Goal: Task Accomplishment & Management: Use online tool/utility

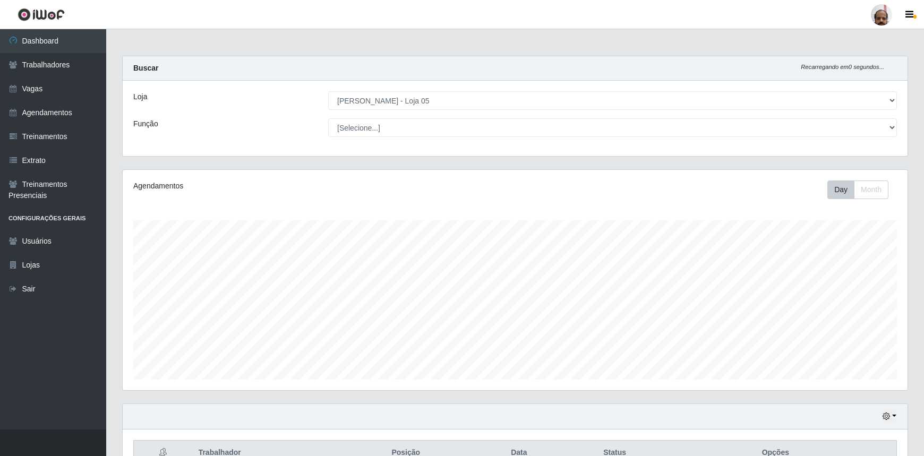
select select "252"
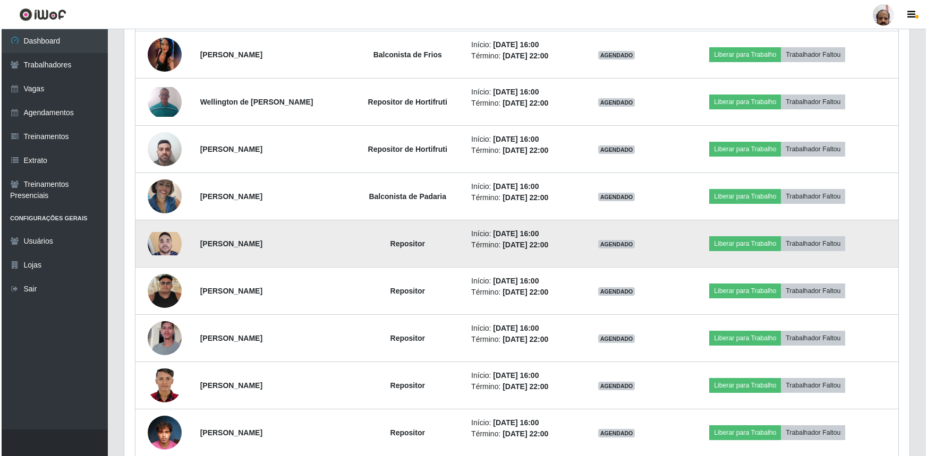
scroll to position [590, 0]
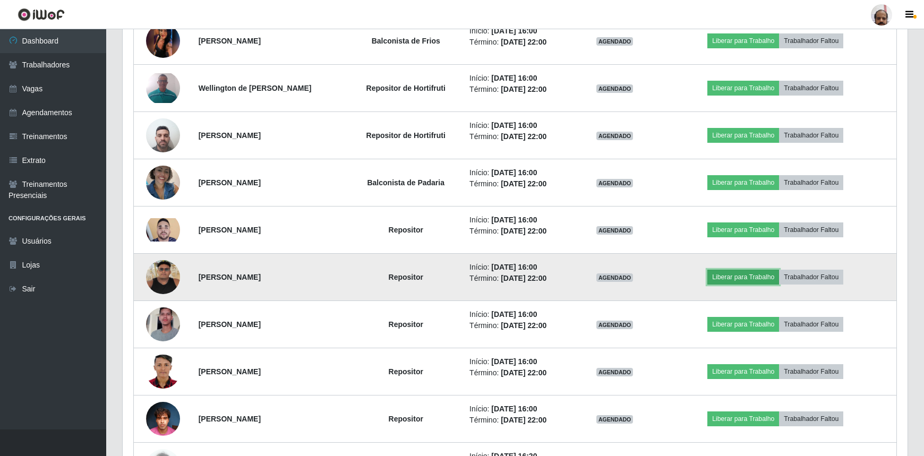
click at [754, 281] on button "Liberar para Trabalho" at bounding box center [744, 277] width 72 height 15
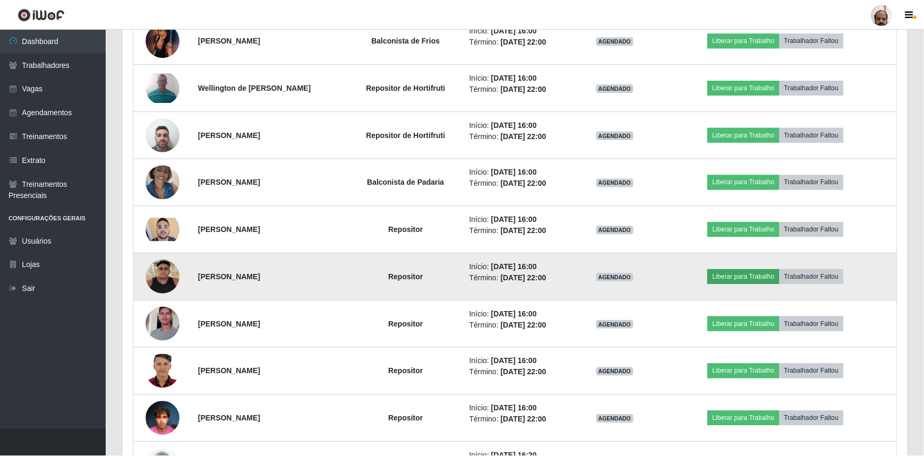
scroll to position [220, 781]
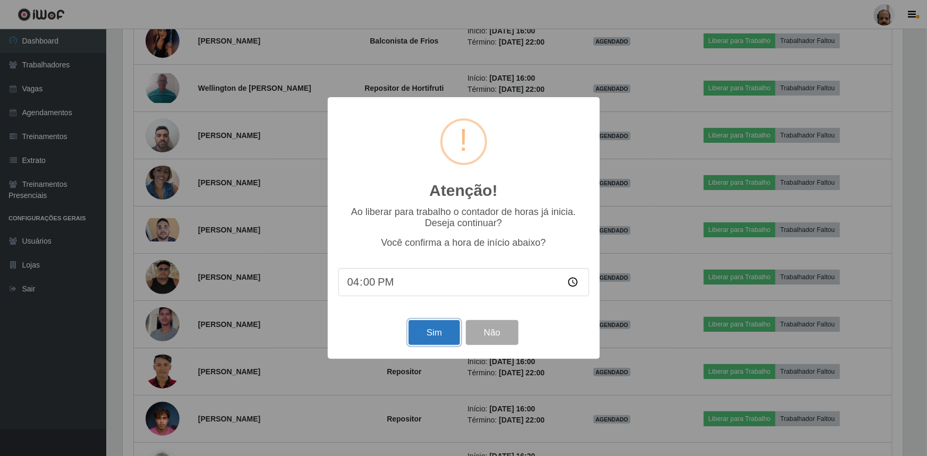
click at [436, 336] on button "Sim" at bounding box center [435, 332] width 52 height 25
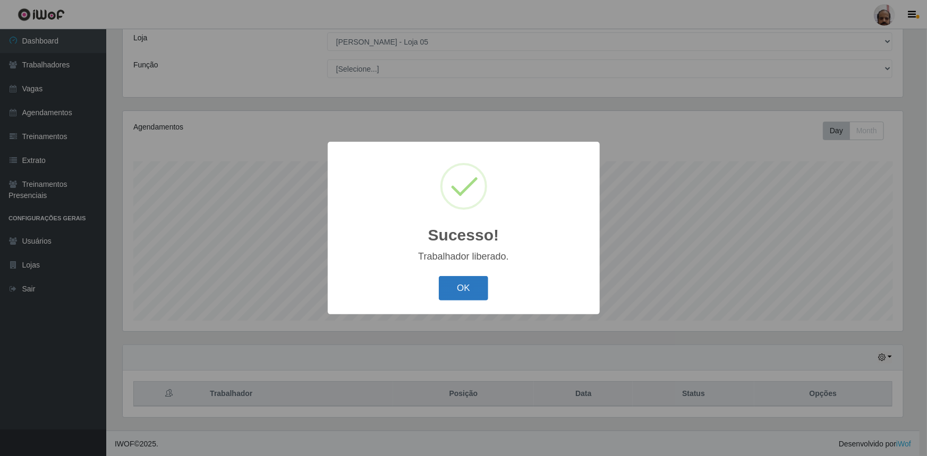
click at [457, 294] on button "OK" at bounding box center [463, 288] width 49 height 25
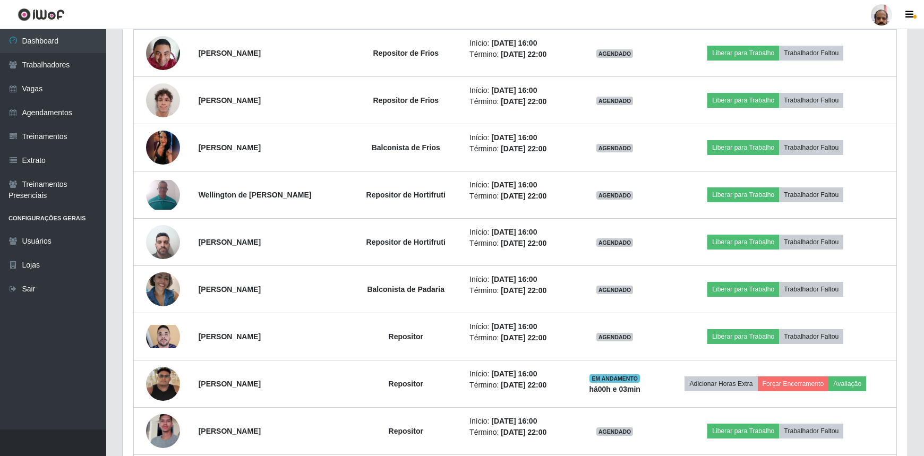
scroll to position [494, 0]
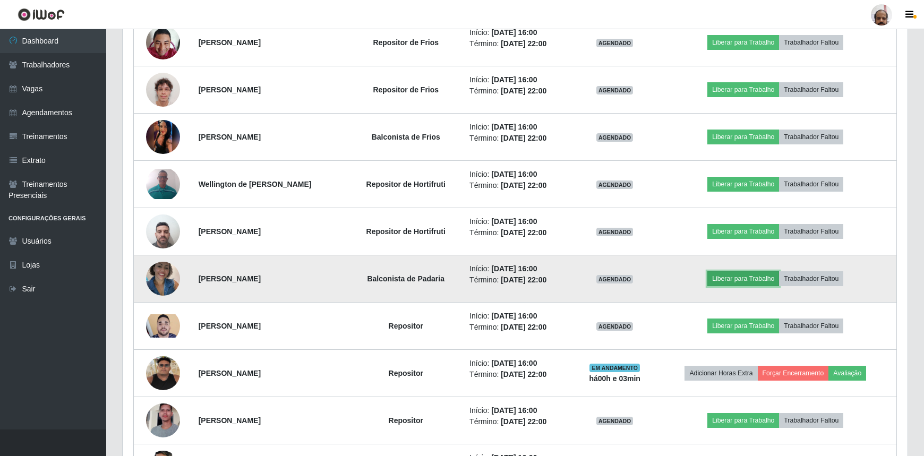
click at [765, 276] on button "Liberar para Trabalho" at bounding box center [744, 279] width 72 height 15
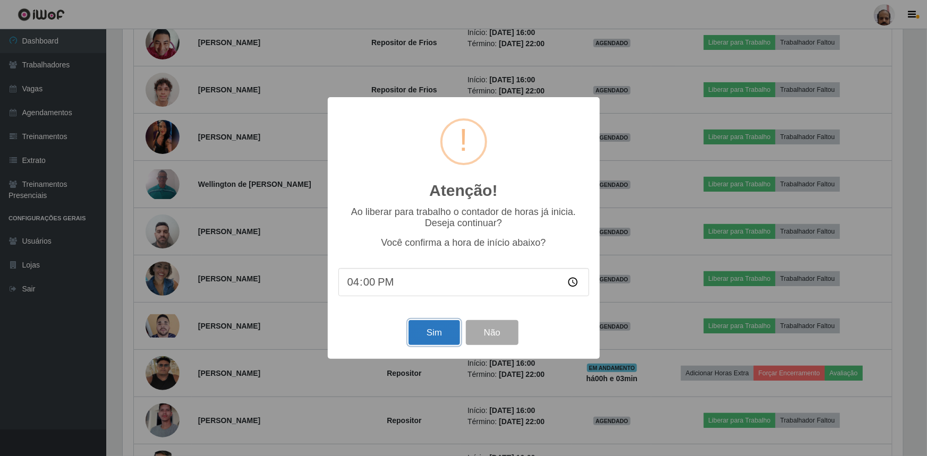
click at [446, 337] on button "Sim" at bounding box center [435, 332] width 52 height 25
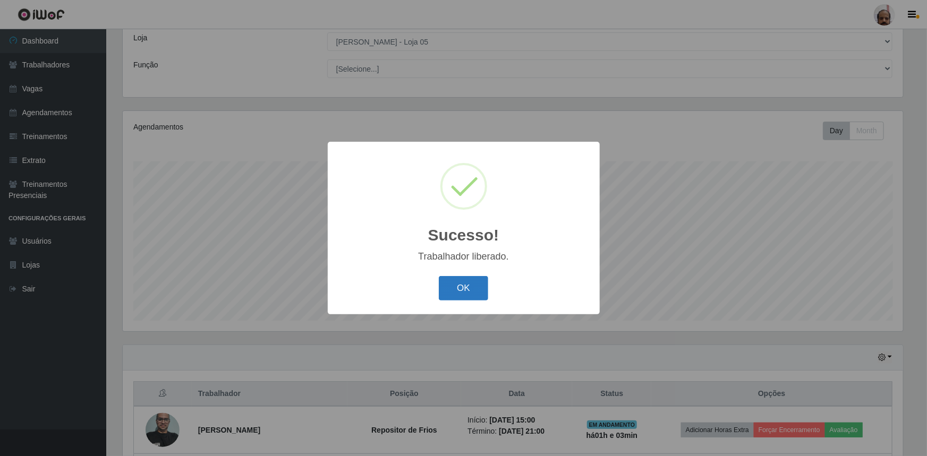
click at [472, 285] on button "OK" at bounding box center [463, 288] width 49 height 25
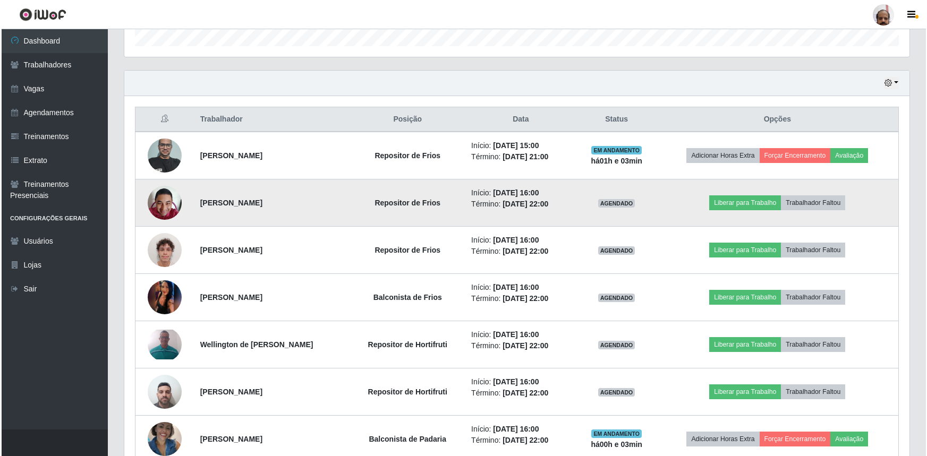
scroll to position [349, 0]
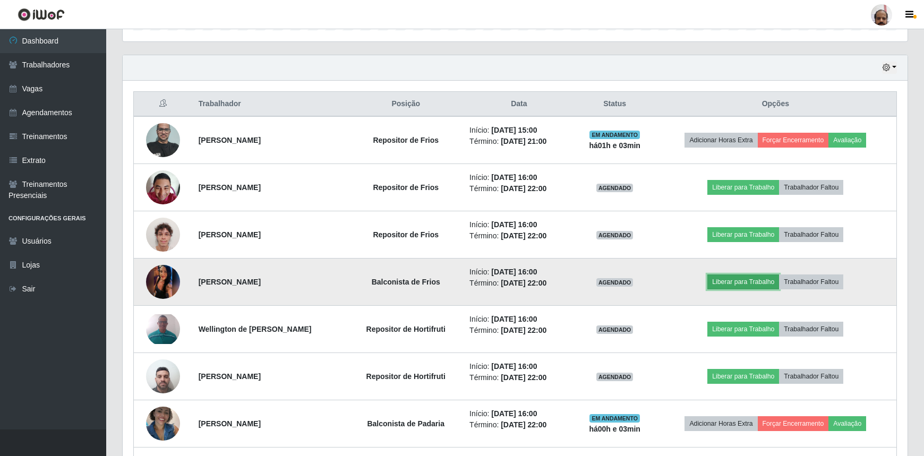
click at [752, 279] on button "Liberar para Trabalho" at bounding box center [744, 282] width 72 height 15
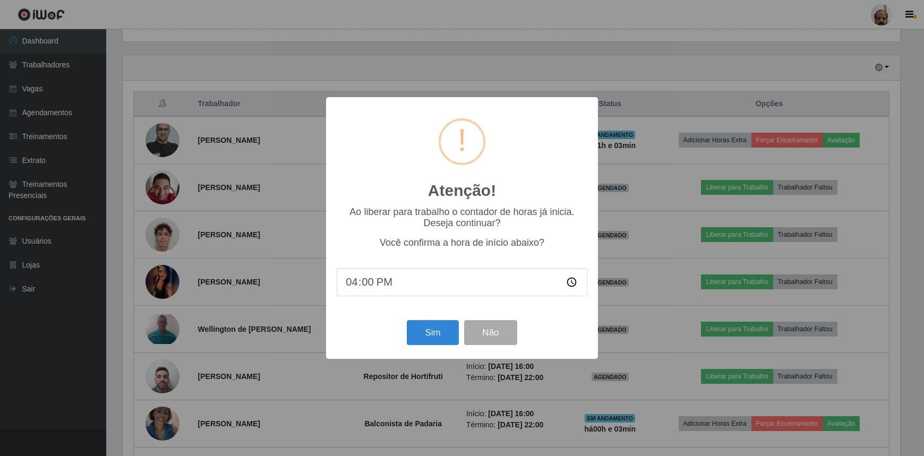
scroll to position [220, 781]
click at [422, 339] on button "Sim" at bounding box center [435, 332] width 52 height 25
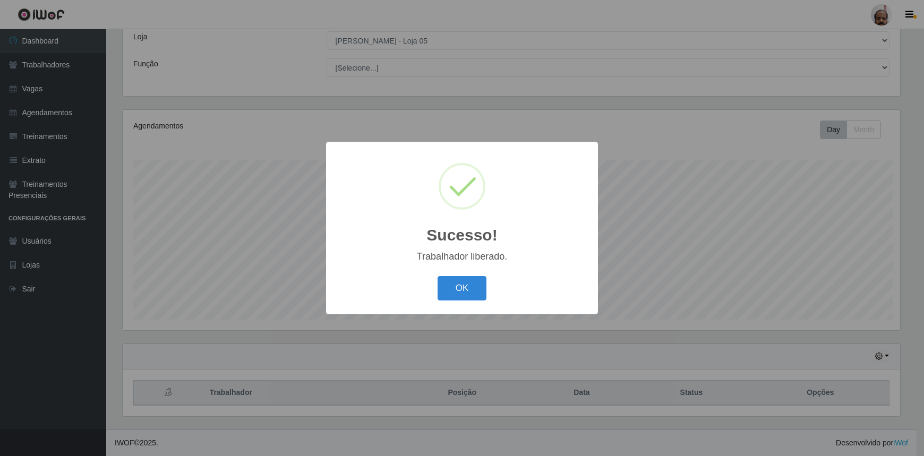
scroll to position [0, 0]
click at [483, 277] on button "OK" at bounding box center [463, 288] width 49 height 25
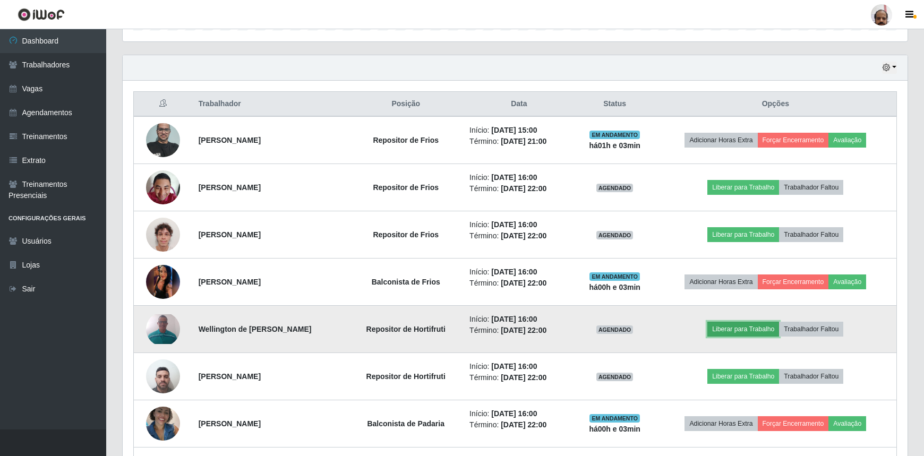
click at [751, 327] on button "Liberar para Trabalho" at bounding box center [744, 329] width 72 height 15
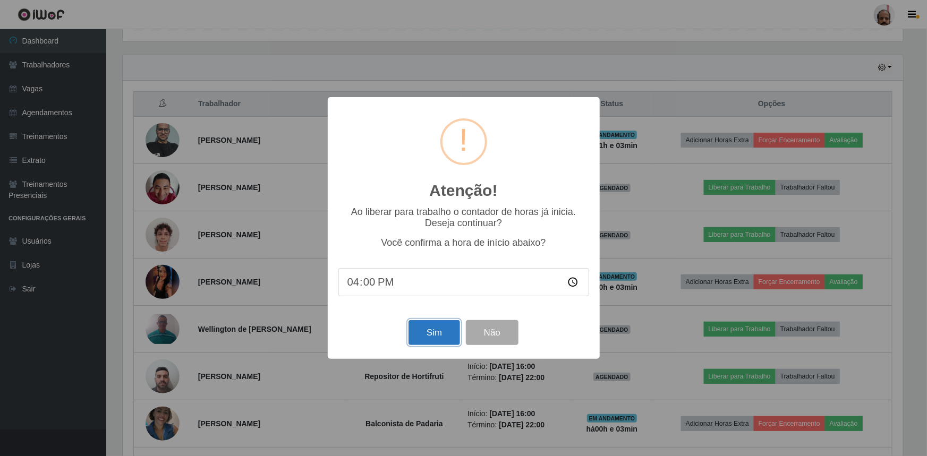
click at [425, 330] on button "Sim" at bounding box center [435, 332] width 52 height 25
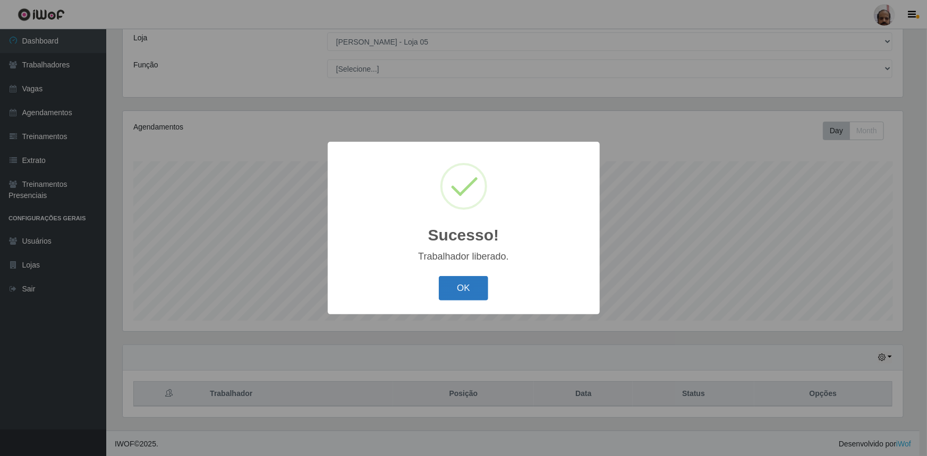
click at [478, 290] on button "OK" at bounding box center [463, 288] width 49 height 25
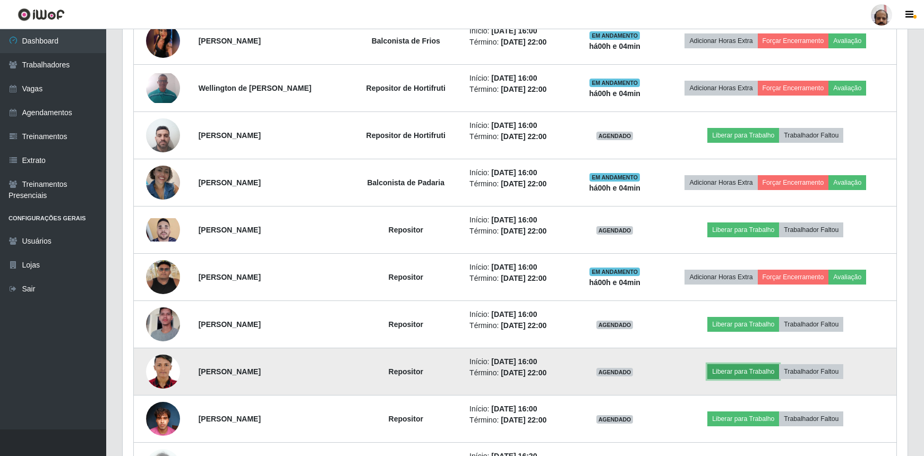
click at [744, 370] on button "Liberar para Trabalho" at bounding box center [744, 371] width 72 height 15
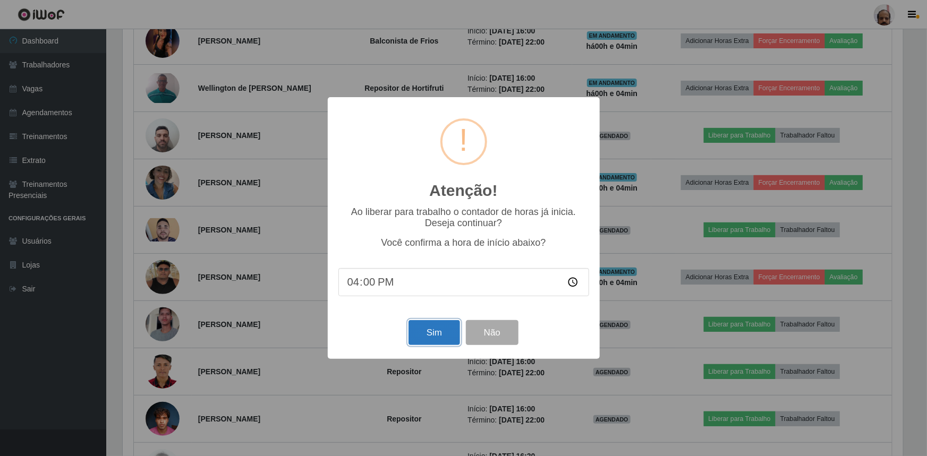
click at [442, 341] on button "Sim" at bounding box center [435, 332] width 52 height 25
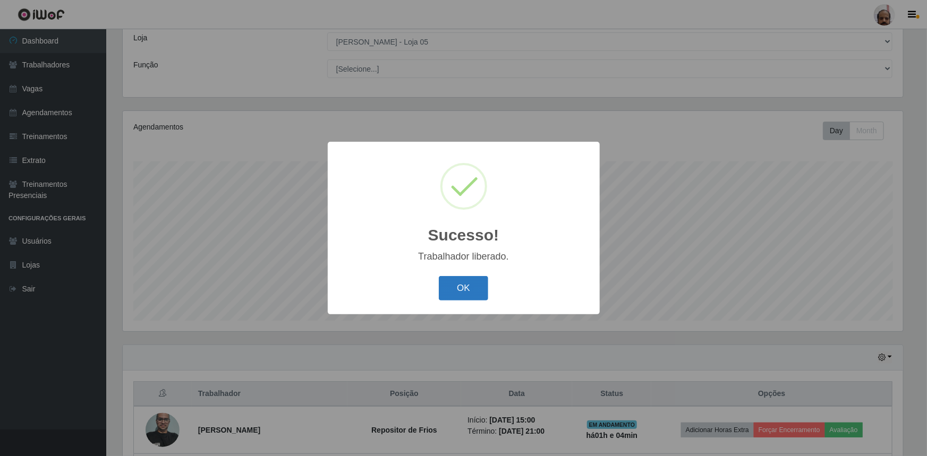
click at [484, 288] on button "OK" at bounding box center [463, 288] width 49 height 25
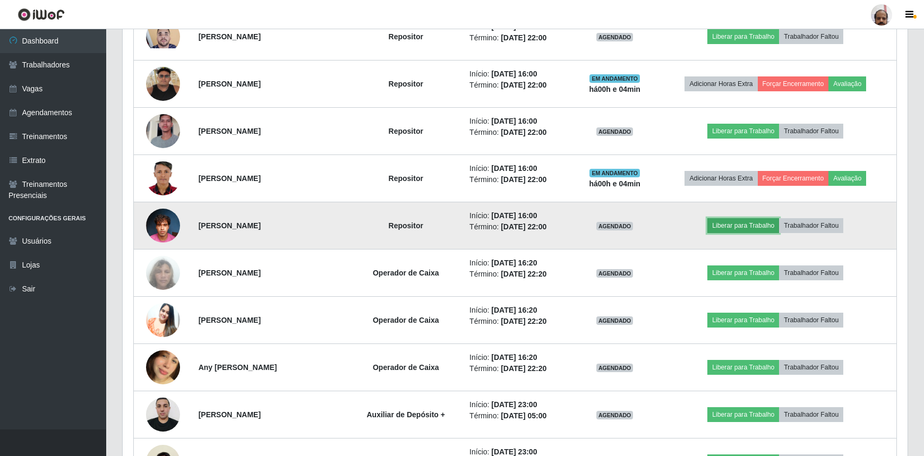
click at [754, 224] on button "Liberar para Trabalho" at bounding box center [744, 225] width 72 height 15
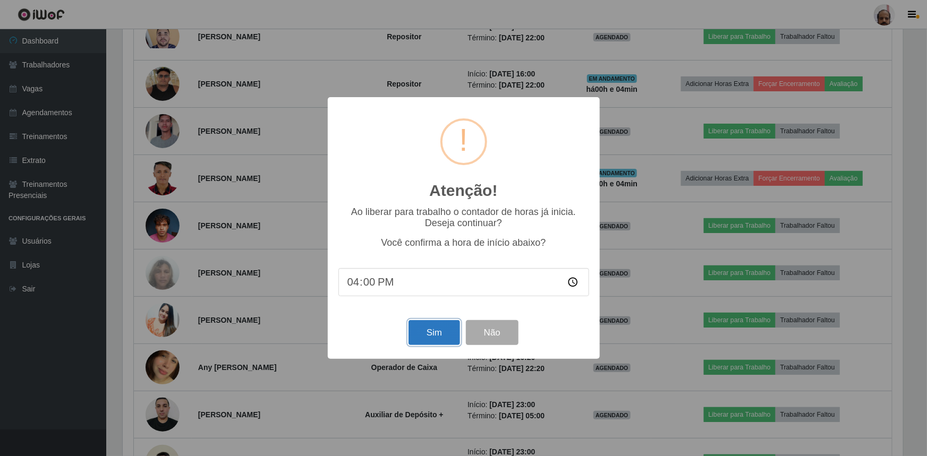
click at [442, 341] on button "Sim" at bounding box center [435, 332] width 52 height 25
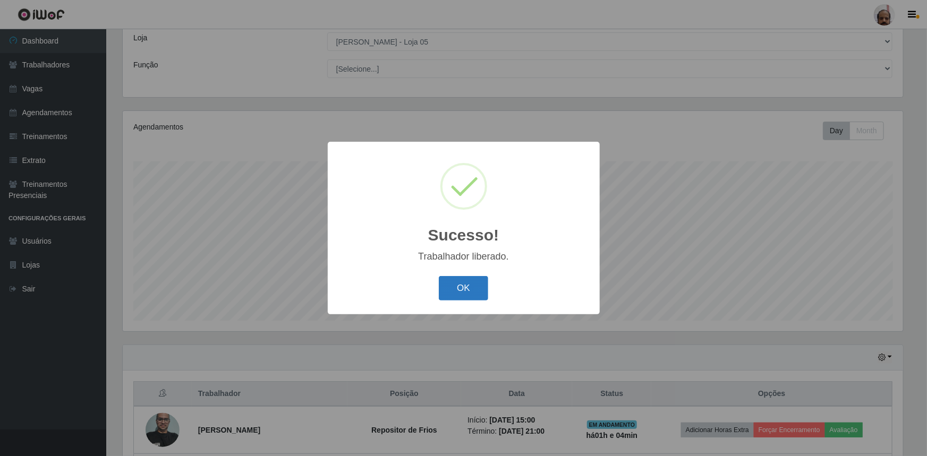
click at [469, 287] on button "OK" at bounding box center [463, 288] width 49 height 25
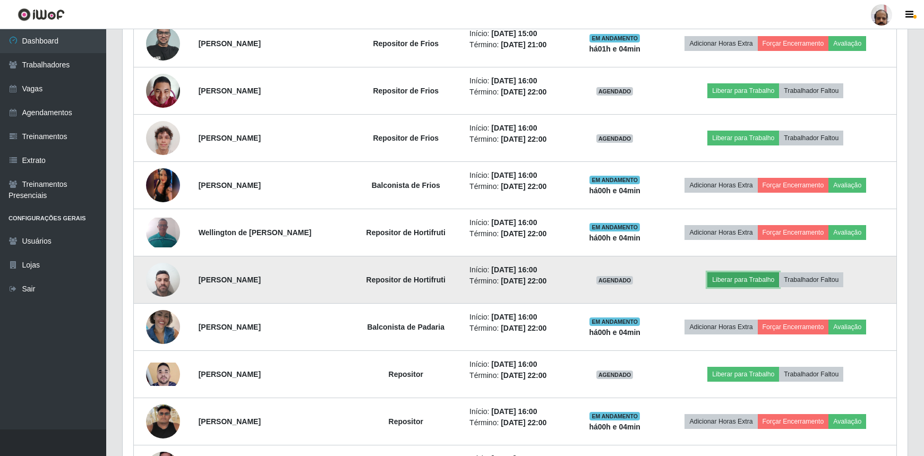
click at [750, 278] on button "Liberar para Trabalho" at bounding box center [744, 280] width 72 height 15
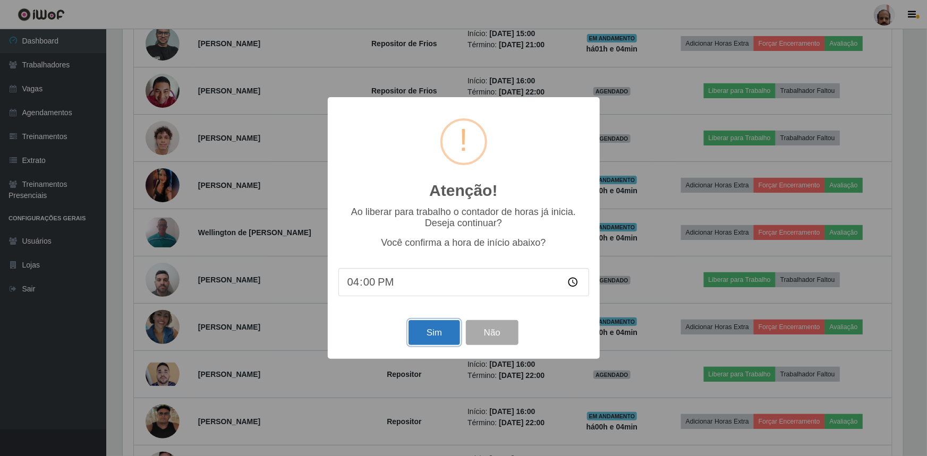
click at [443, 333] on button "Sim" at bounding box center [435, 332] width 52 height 25
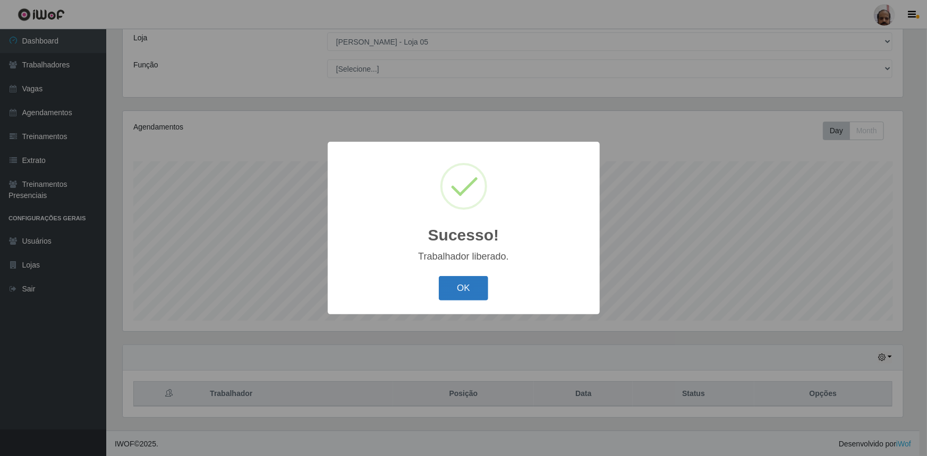
click at [470, 284] on button "OK" at bounding box center [463, 288] width 49 height 25
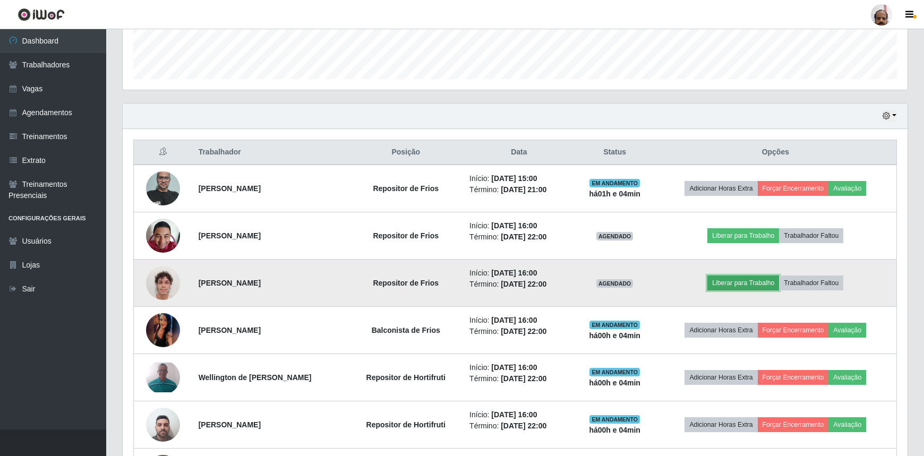
click at [740, 282] on button "Liberar para Trabalho" at bounding box center [744, 283] width 72 height 15
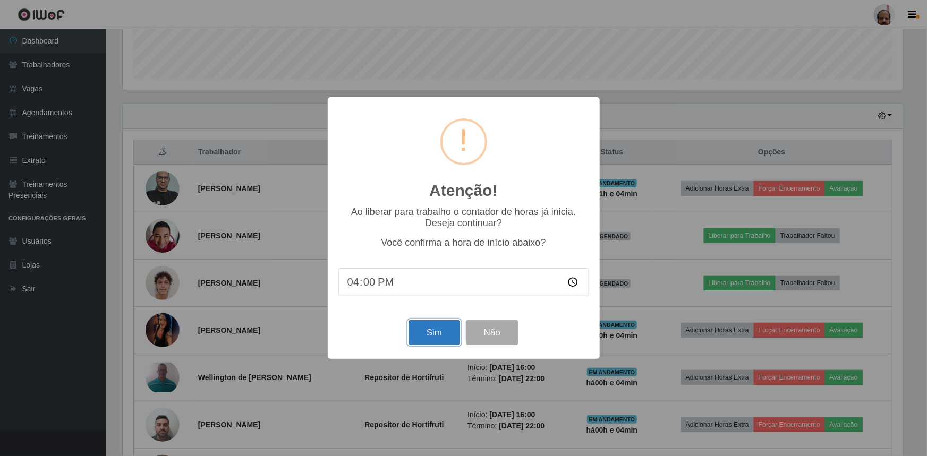
click at [453, 336] on button "Sim" at bounding box center [435, 332] width 52 height 25
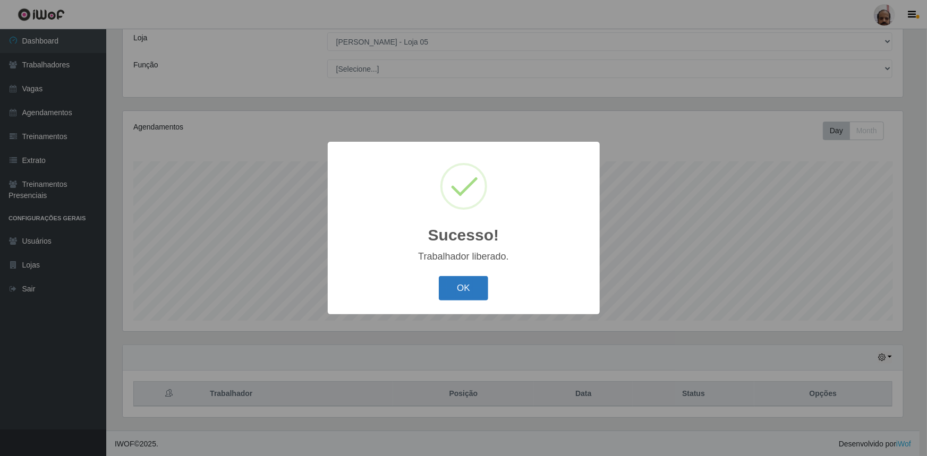
click at [475, 287] on button "OK" at bounding box center [463, 288] width 49 height 25
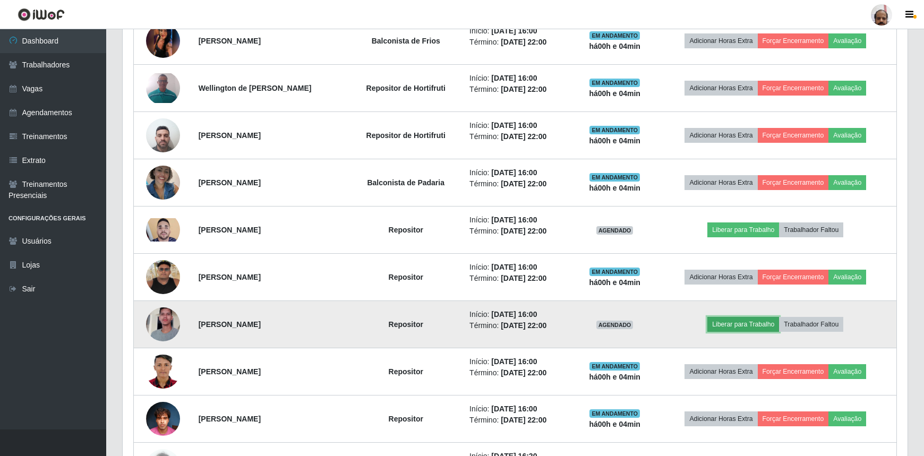
click at [760, 329] on button "Liberar para Trabalho" at bounding box center [744, 324] width 72 height 15
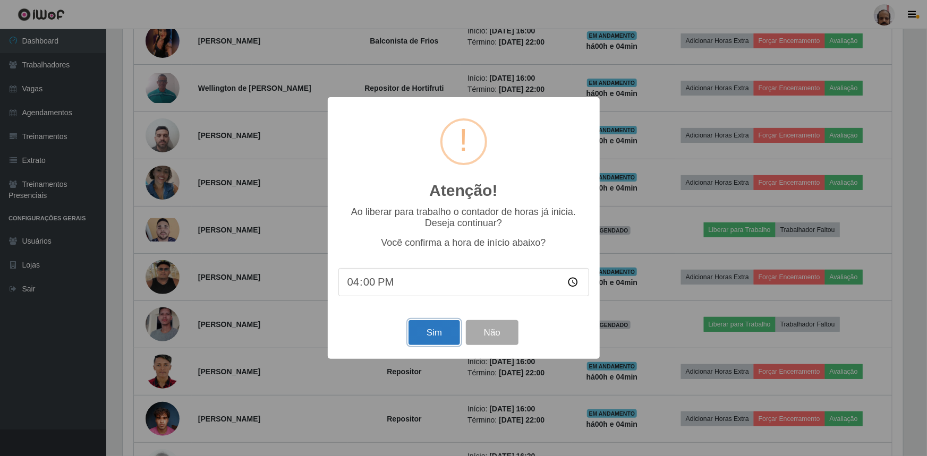
click at [451, 340] on button "Sim" at bounding box center [435, 332] width 52 height 25
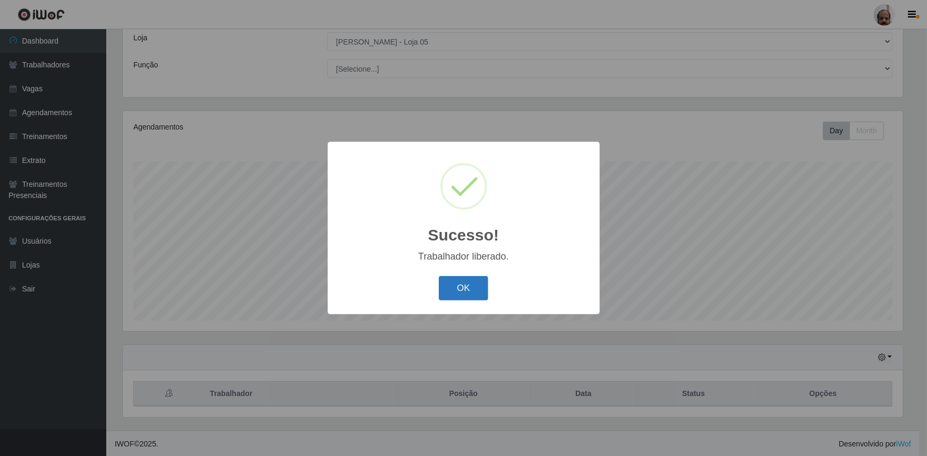
click at [454, 289] on button "OK" at bounding box center [463, 288] width 49 height 25
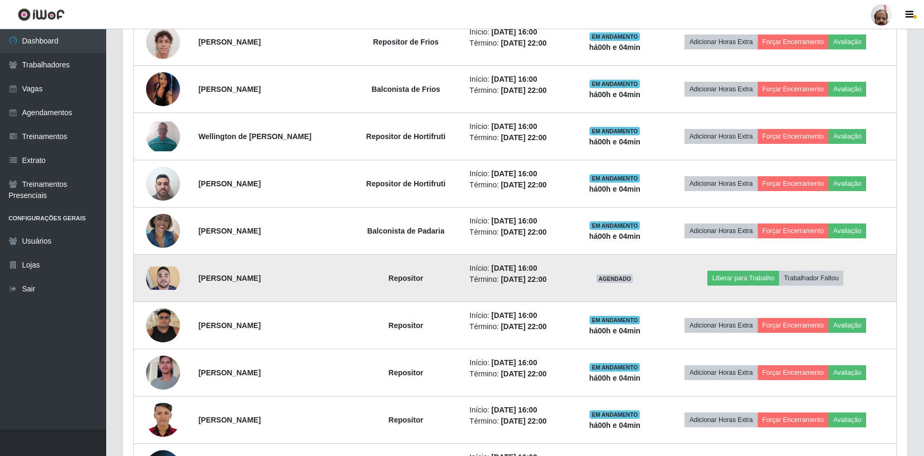
click at [151, 278] on img at bounding box center [163, 278] width 34 height 23
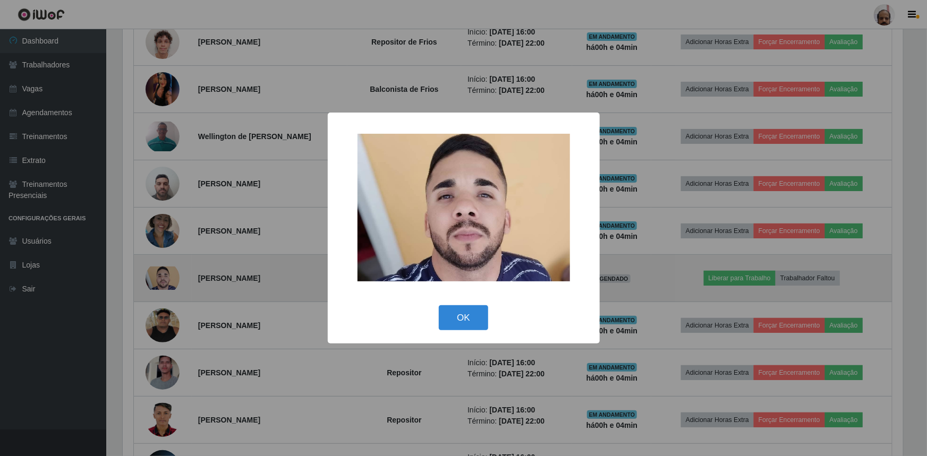
click at [151, 278] on div "× OK Cancel" at bounding box center [463, 228] width 927 height 456
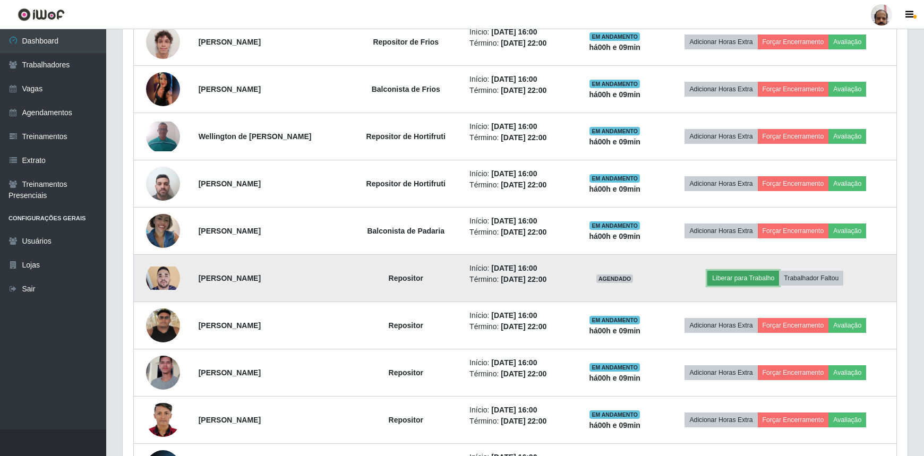
click at [745, 277] on button "Liberar para Trabalho" at bounding box center [744, 278] width 72 height 15
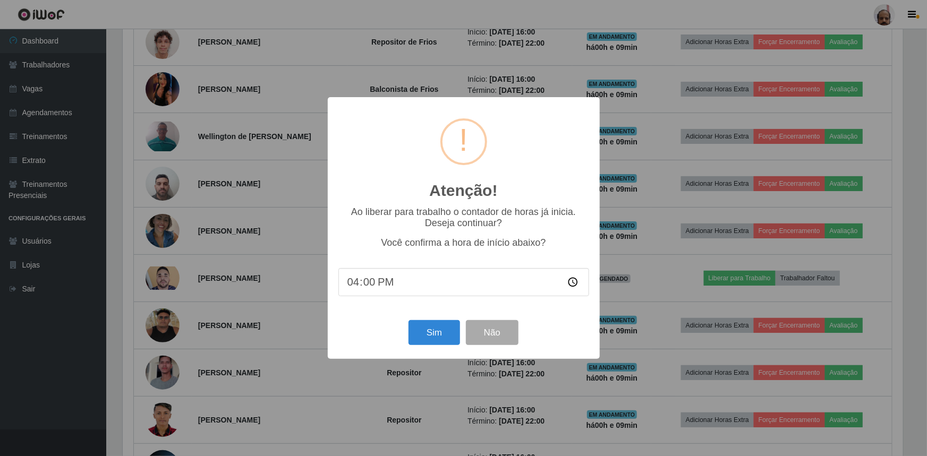
click at [361, 285] on input "16:00" at bounding box center [463, 282] width 251 height 28
type input "16:09"
click at [441, 343] on button "Sim" at bounding box center [435, 332] width 52 height 25
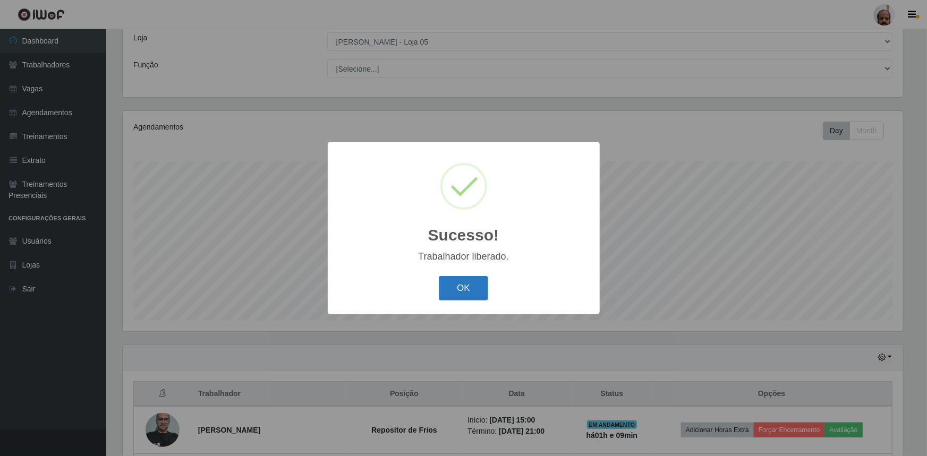
click at [468, 298] on button "OK" at bounding box center [463, 288] width 49 height 25
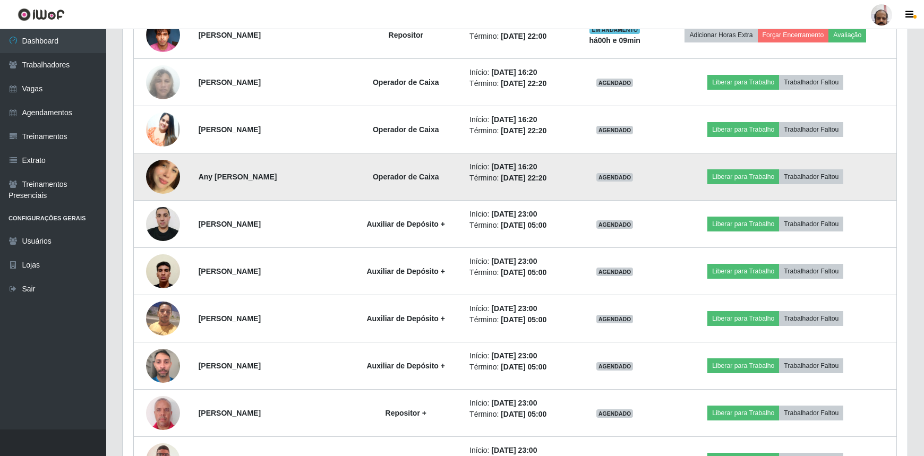
scroll to position [1025, 0]
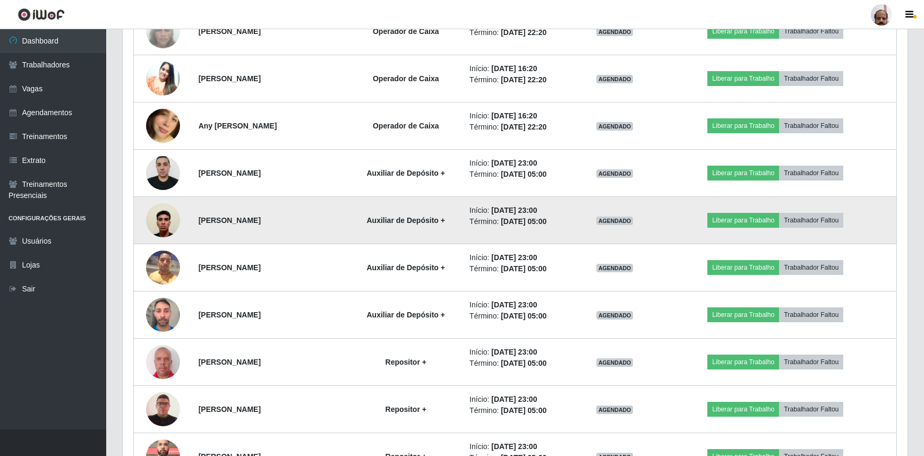
click at [165, 225] on img at bounding box center [163, 220] width 34 height 45
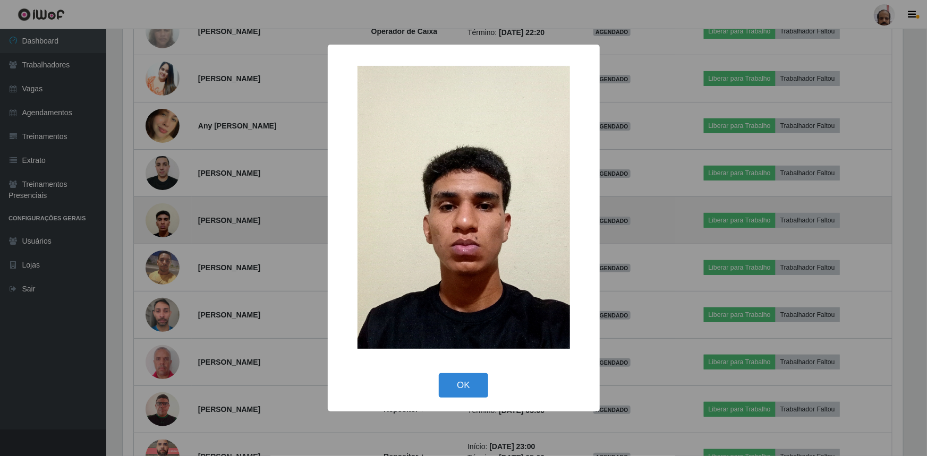
click at [165, 225] on div "× OK Cancel" at bounding box center [463, 228] width 927 height 456
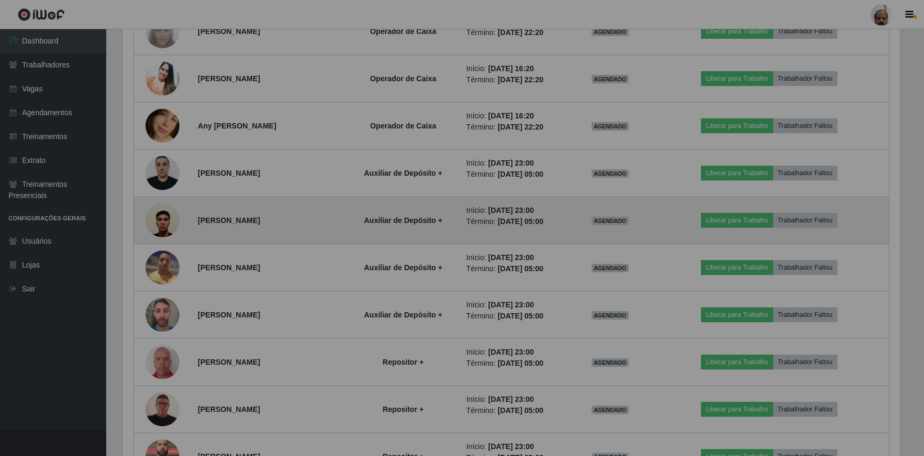
scroll to position [220, 785]
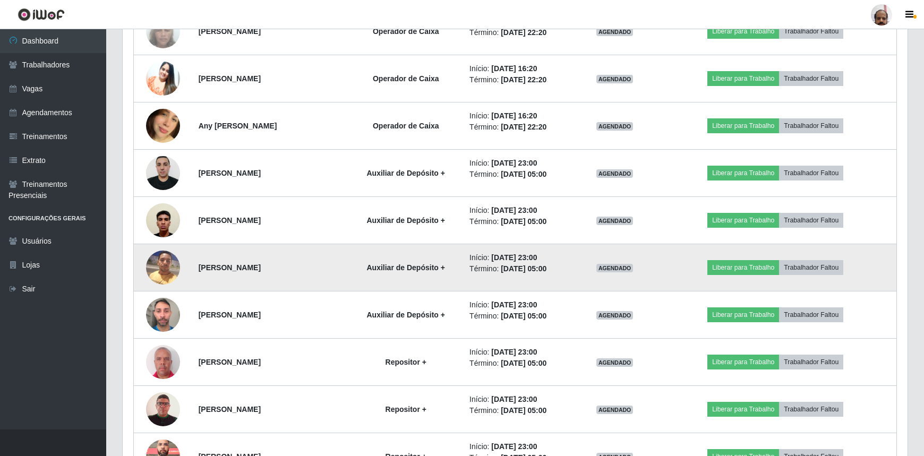
click at [165, 261] on img at bounding box center [163, 267] width 34 height 45
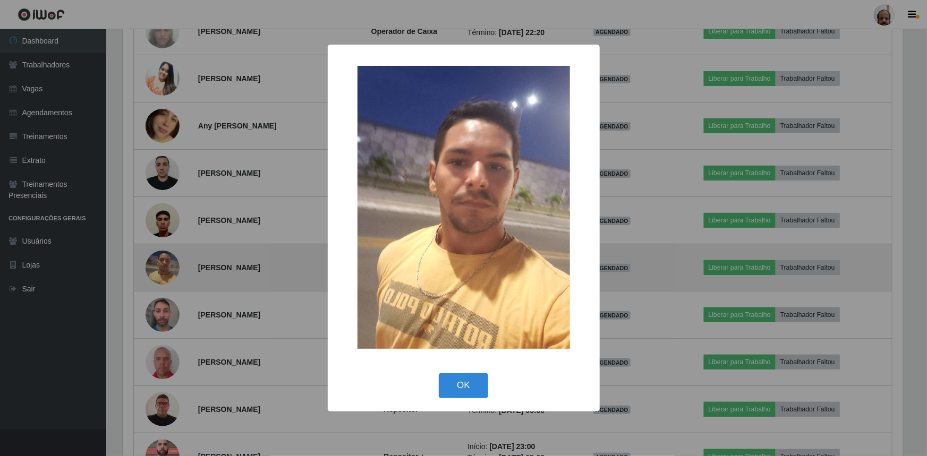
click at [165, 262] on div "× OK Cancel" at bounding box center [463, 228] width 927 height 456
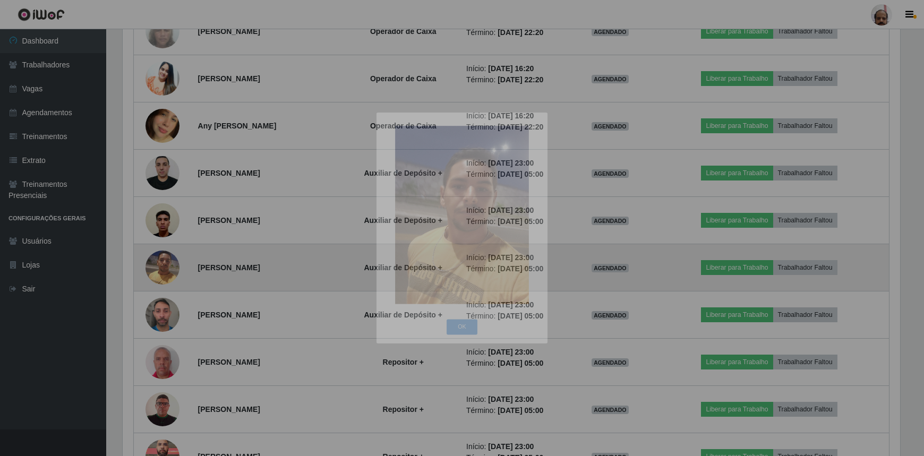
scroll to position [220, 785]
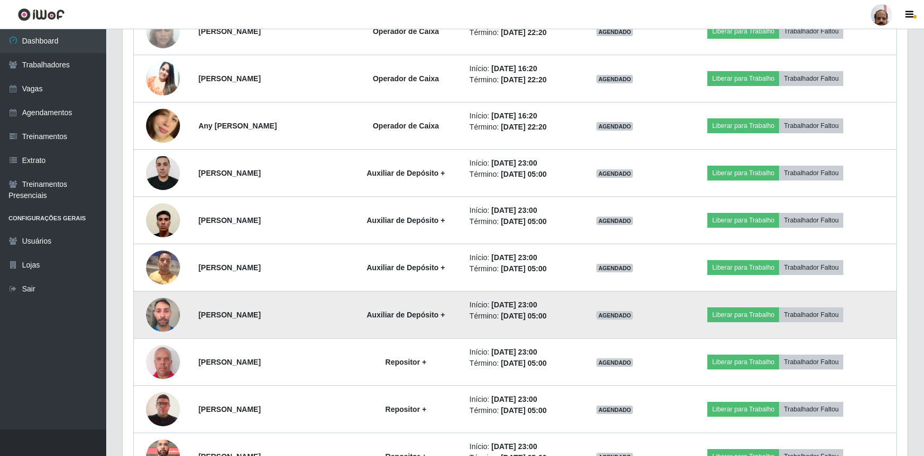
click at [159, 311] on img at bounding box center [163, 314] width 34 height 45
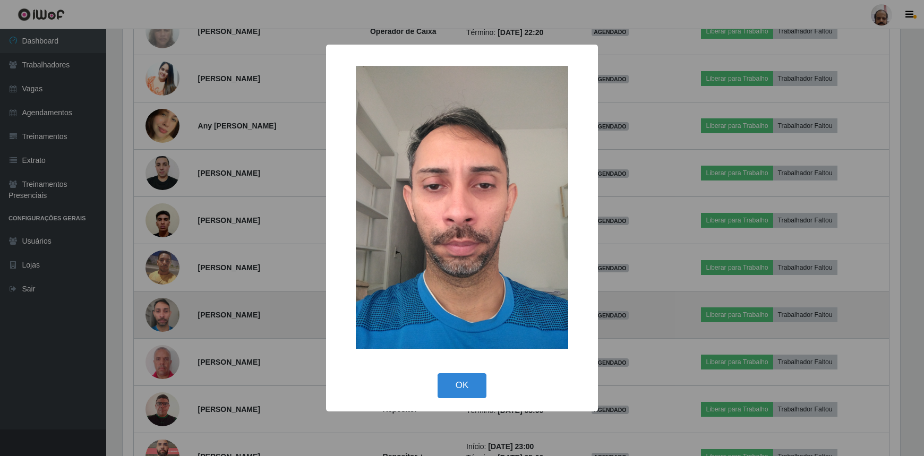
scroll to position [220, 781]
click at [159, 311] on div "× OK Cancel" at bounding box center [463, 228] width 927 height 456
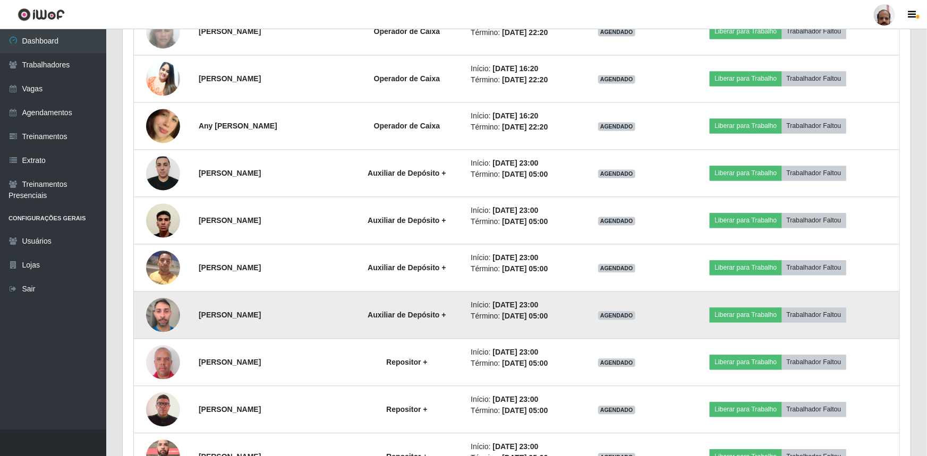
scroll to position [220, 785]
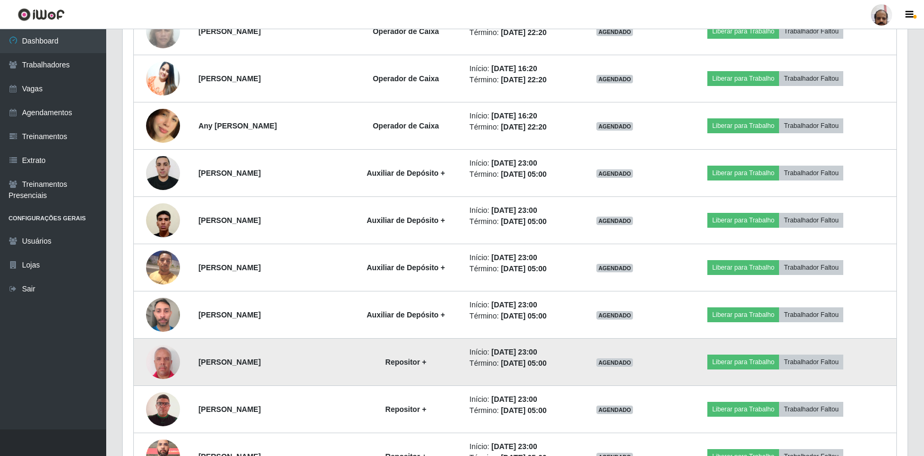
click at [168, 354] on img at bounding box center [163, 362] width 34 height 38
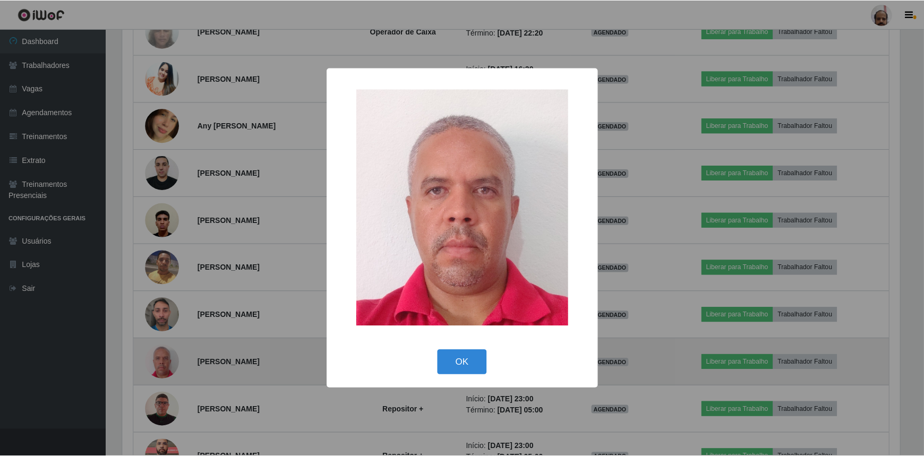
scroll to position [220, 781]
click at [168, 354] on div "× OK Cancel" at bounding box center [463, 228] width 927 height 456
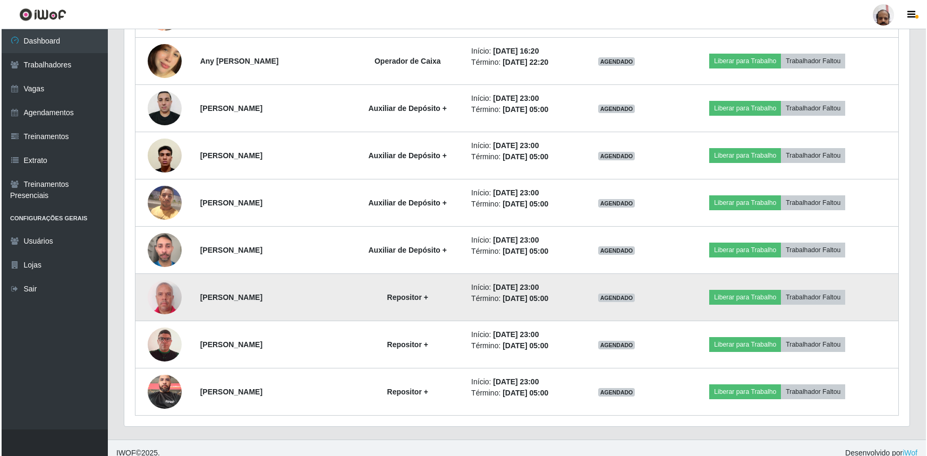
scroll to position [1098, 0]
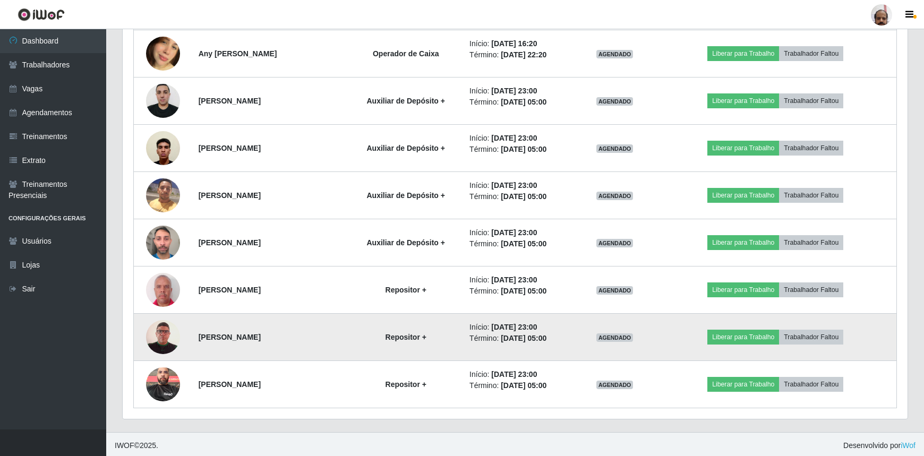
click at [165, 347] on img at bounding box center [163, 337] width 34 height 49
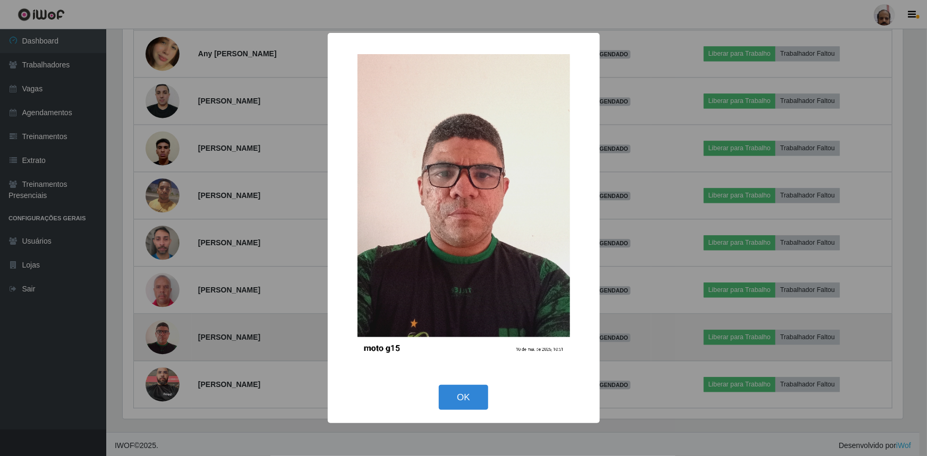
click at [165, 347] on div "× OK Cancel" at bounding box center [463, 228] width 927 height 456
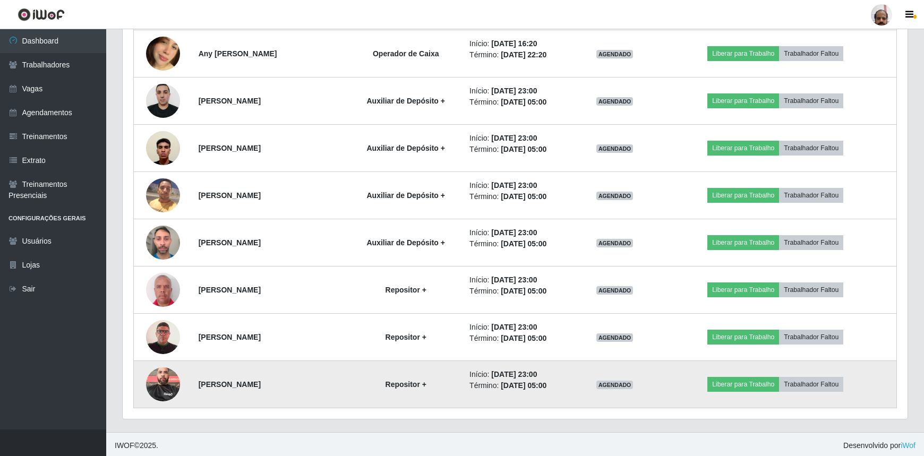
click at [164, 380] on img at bounding box center [163, 384] width 34 height 45
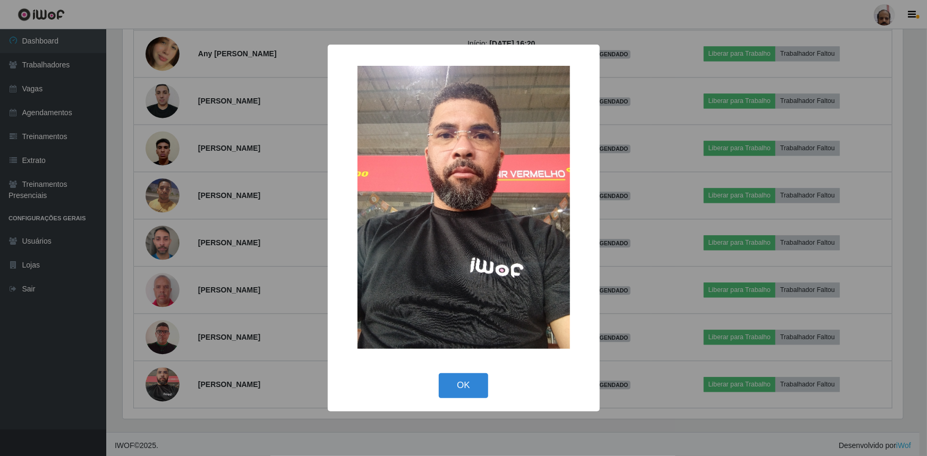
click at [163, 380] on div "× OK Cancel" at bounding box center [463, 228] width 927 height 456
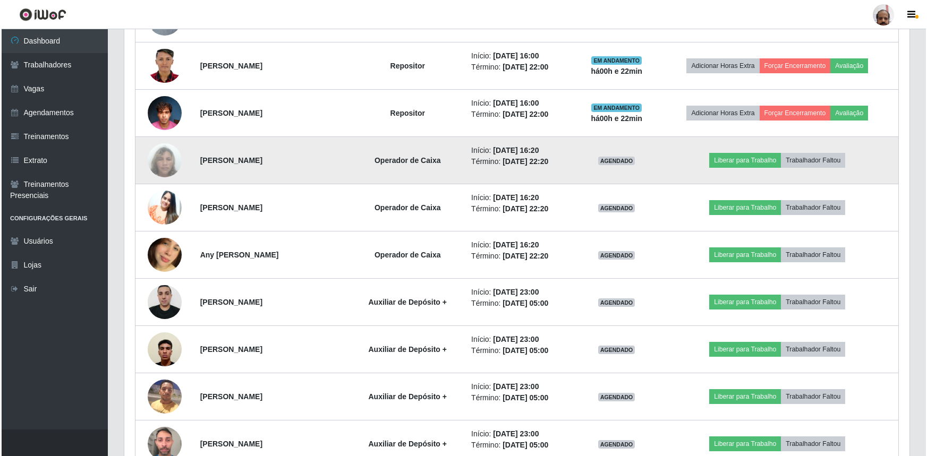
scroll to position [904, 0]
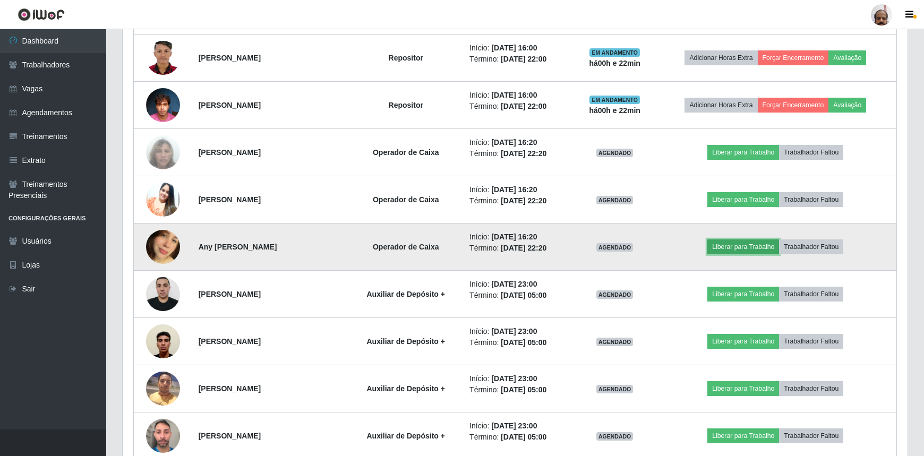
click at [754, 248] on button "Liberar para Trabalho" at bounding box center [744, 247] width 72 height 15
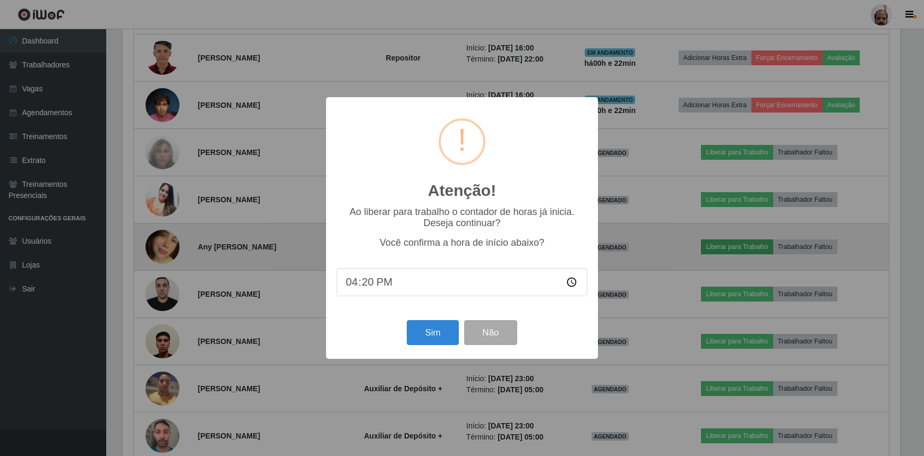
scroll to position [220, 781]
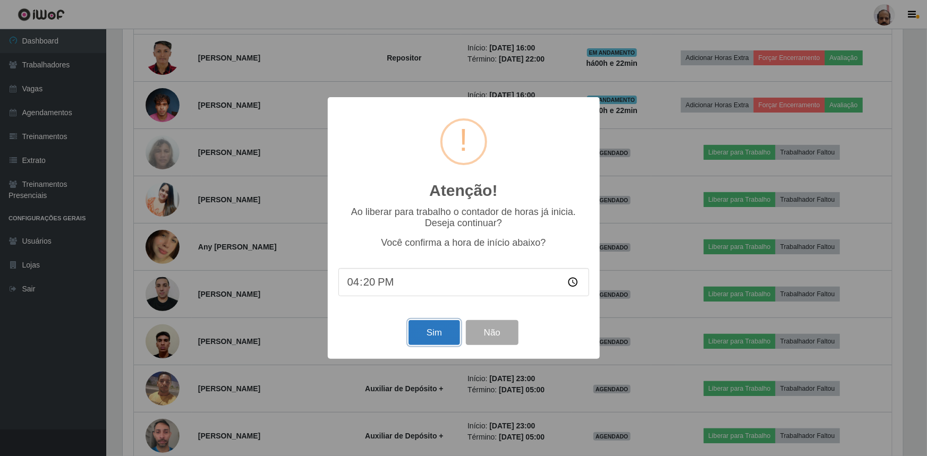
click at [430, 334] on button "Sim" at bounding box center [435, 332] width 52 height 25
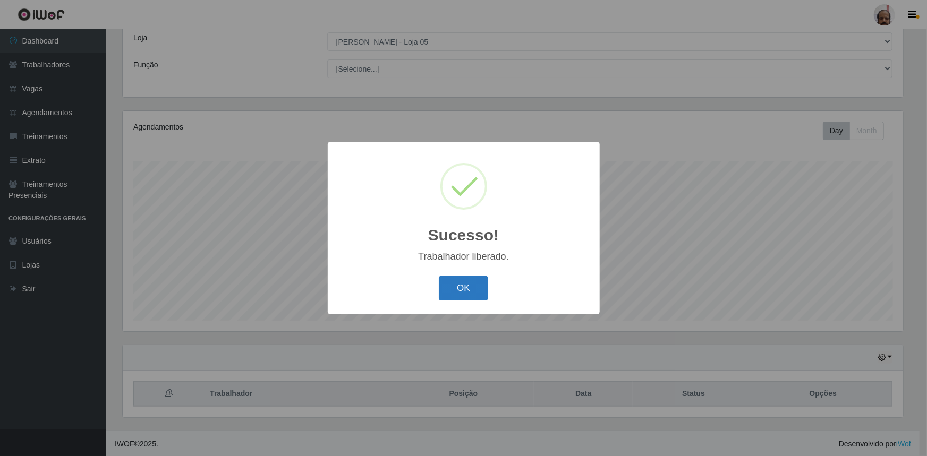
click at [454, 289] on button "OK" at bounding box center [463, 288] width 49 height 25
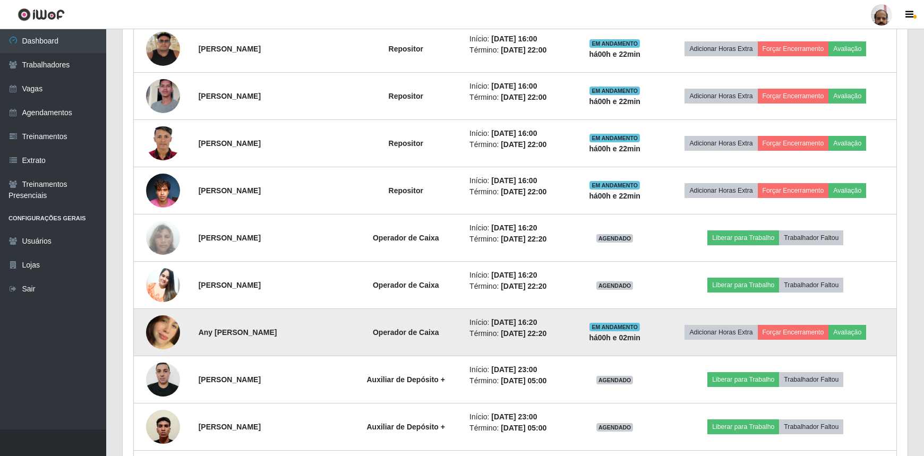
scroll to position [832, 0]
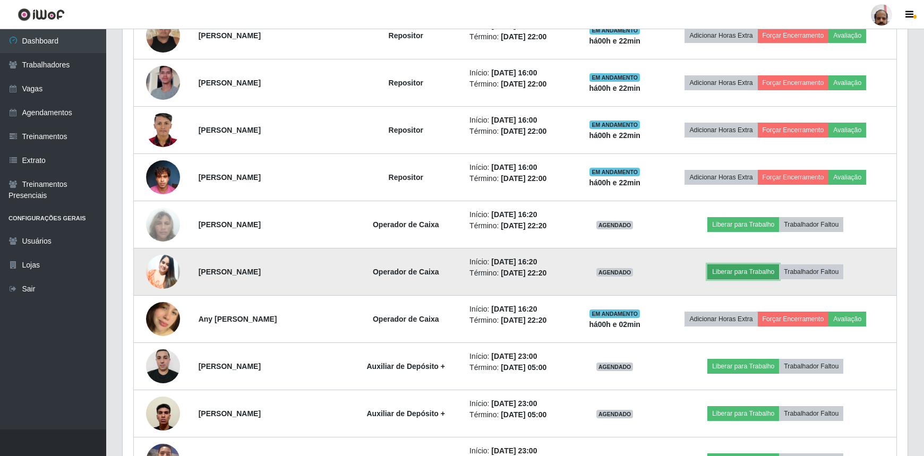
click at [748, 272] on button "Liberar para Trabalho" at bounding box center [744, 272] width 72 height 15
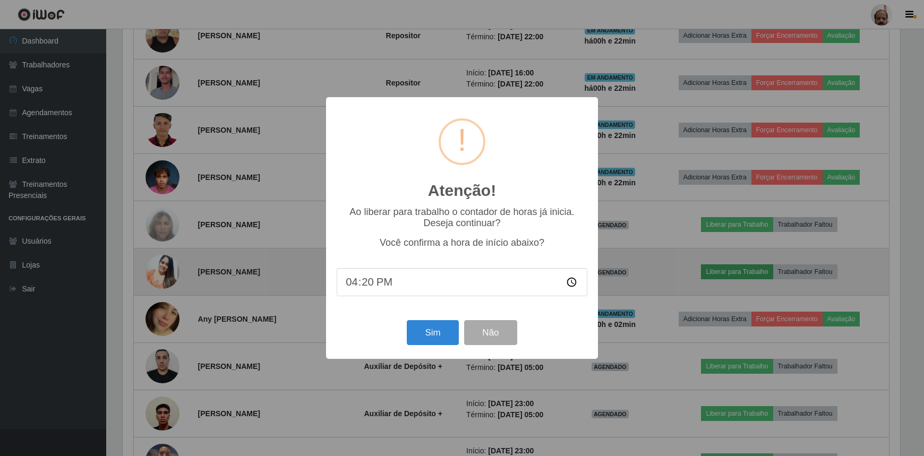
scroll to position [220, 781]
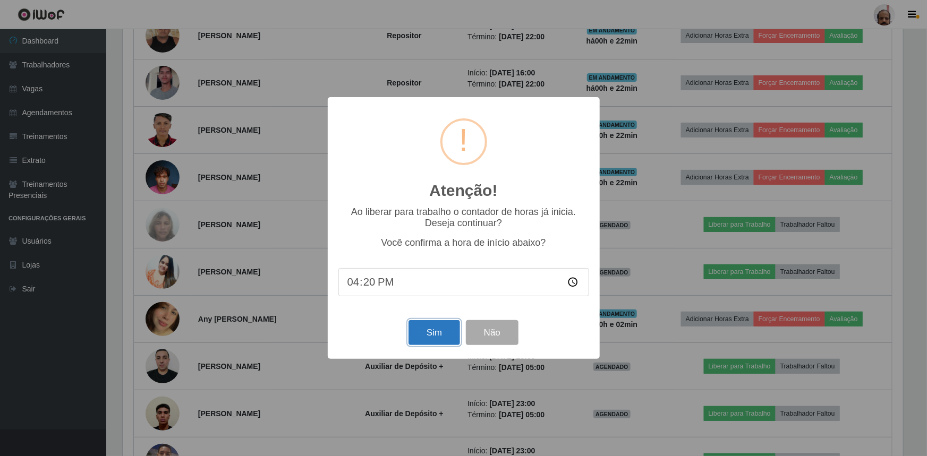
click at [432, 345] on button "Sim" at bounding box center [435, 332] width 52 height 25
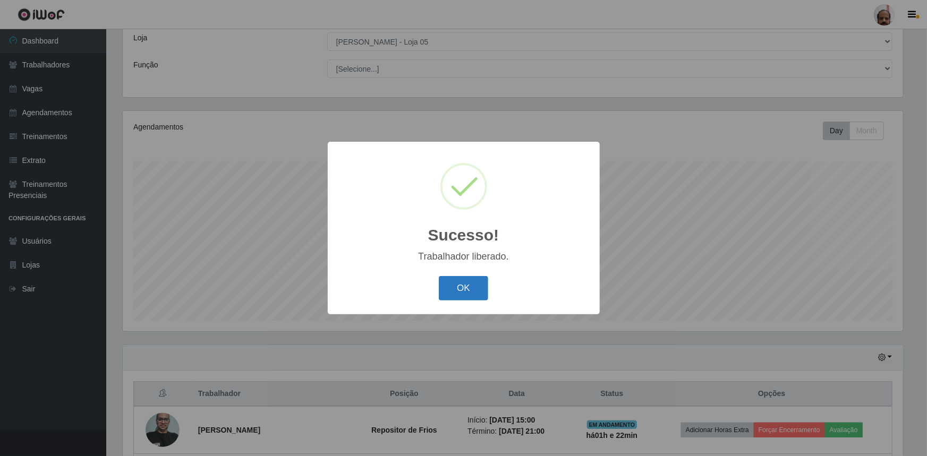
click at [471, 293] on button "OK" at bounding box center [463, 288] width 49 height 25
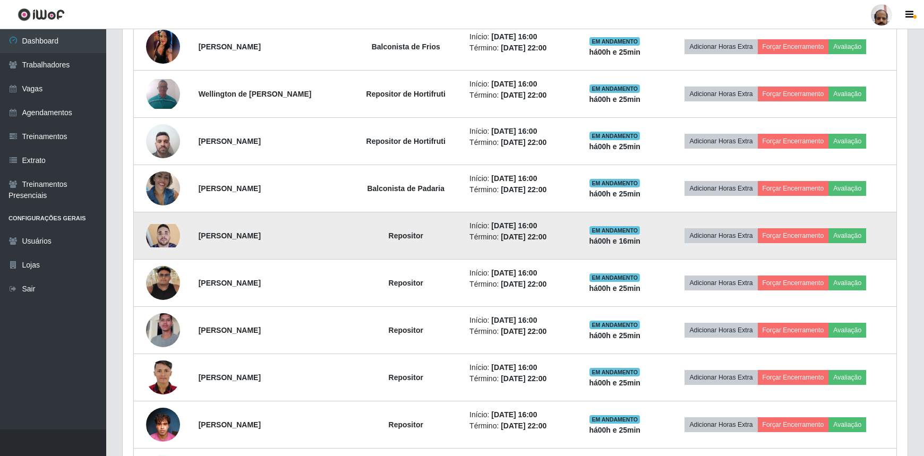
scroll to position [735, 0]
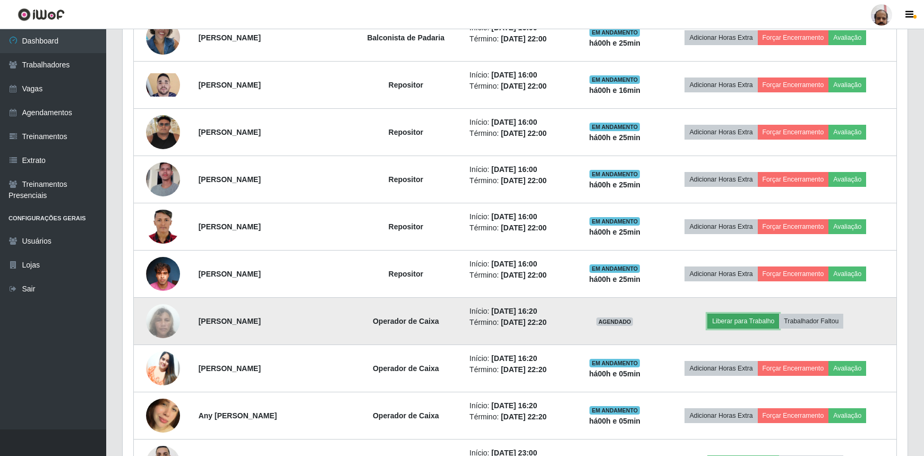
click at [761, 319] on button "Liberar para Trabalho" at bounding box center [744, 321] width 72 height 15
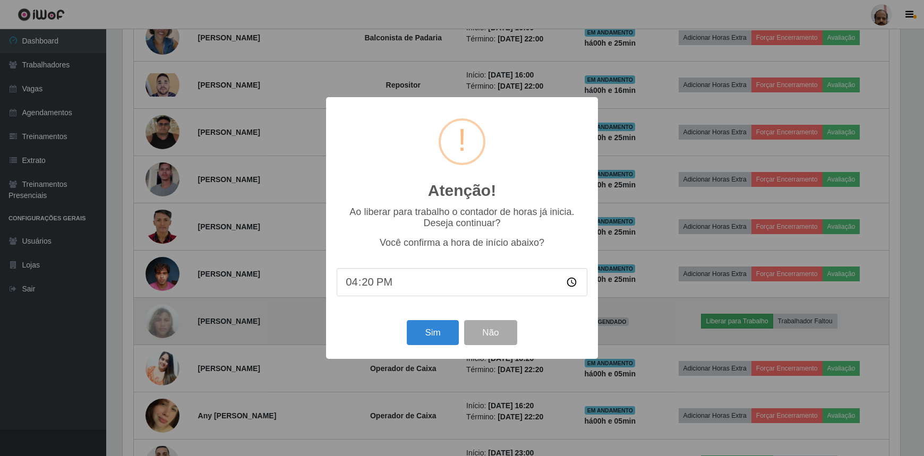
scroll to position [220, 781]
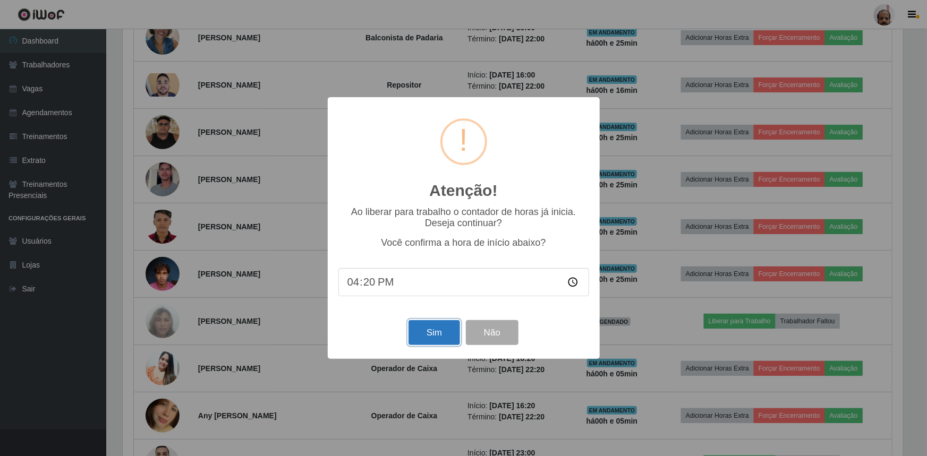
click at [436, 334] on button "Sim" at bounding box center [435, 332] width 52 height 25
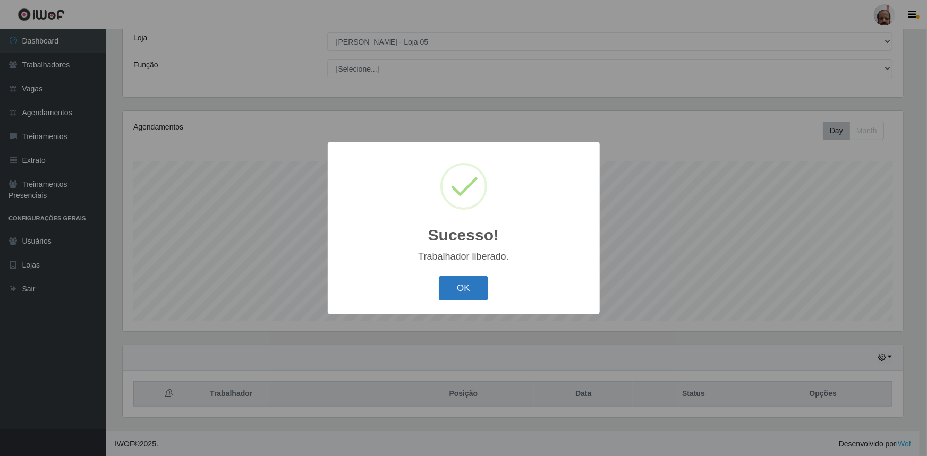
click at [469, 292] on button "OK" at bounding box center [463, 288] width 49 height 25
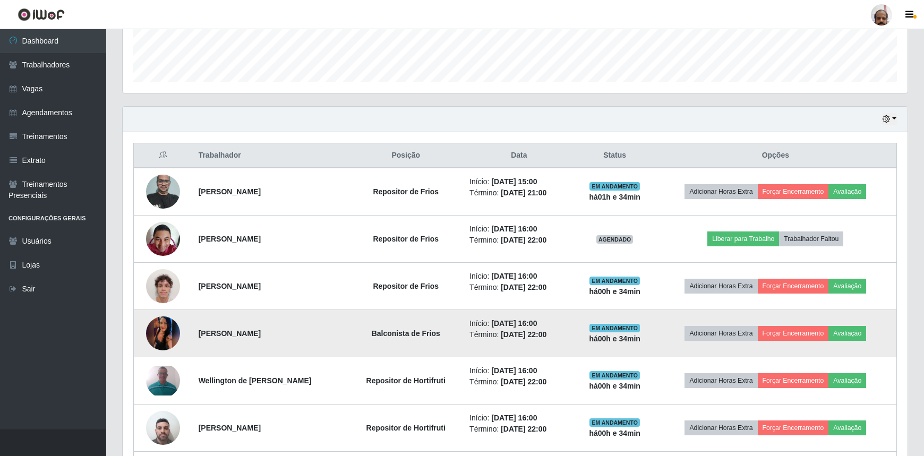
scroll to position [301, 0]
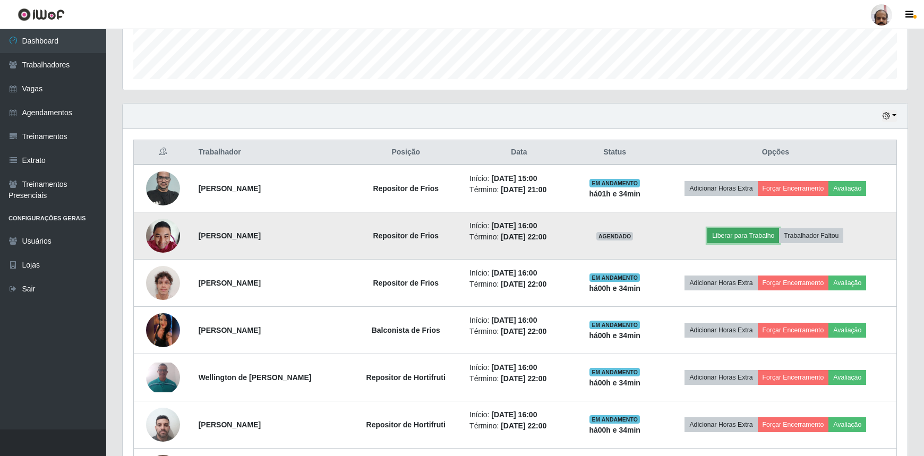
click at [744, 234] on button "Liberar para Trabalho" at bounding box center [744, 235] width 72 height 15
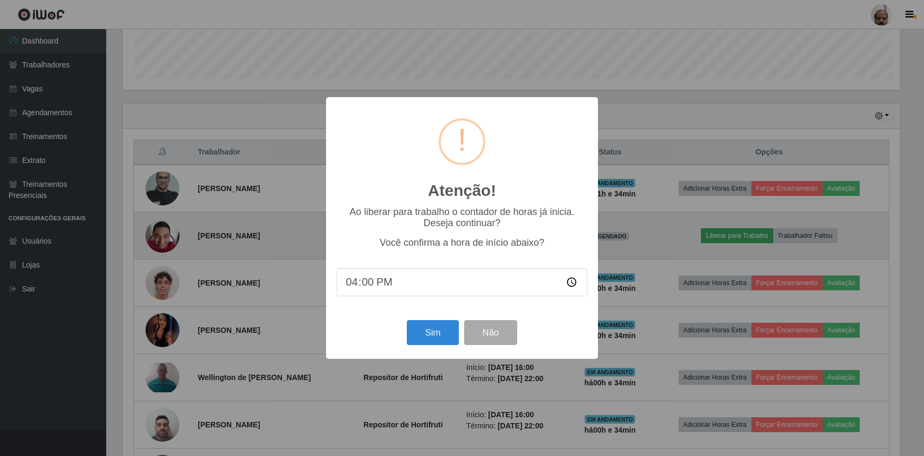
scroll to position [220, 781]
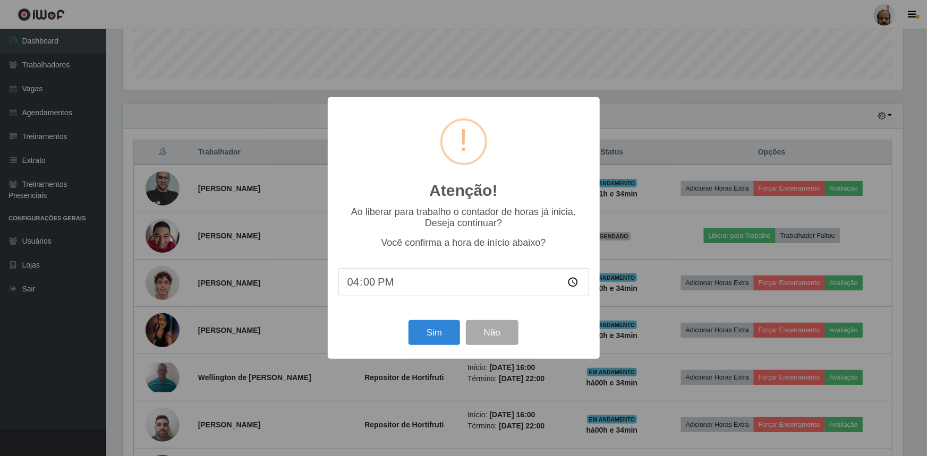
click at [362, 287] on input "16:00" at bounding box center [463, 282] width 251 height 28
type input "16:34"
click at [421, 333] on button "Sim" at bounding box center [435, 332] width 52 height 25
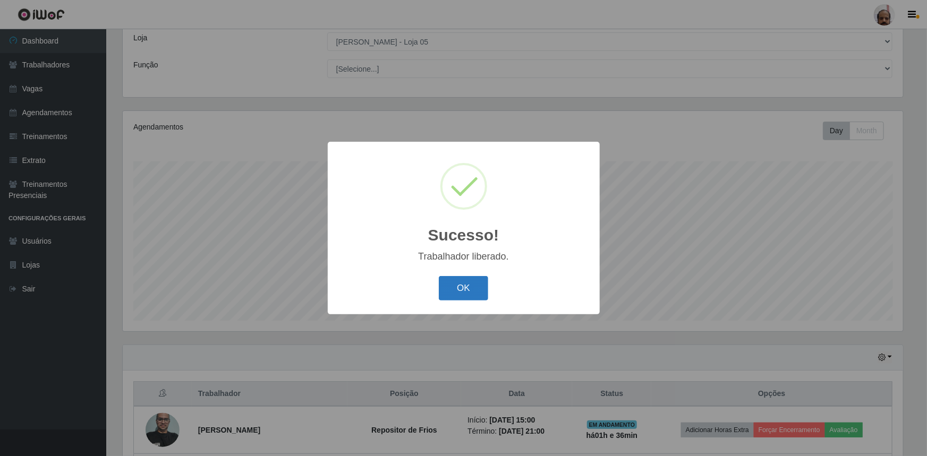
click at [467, 290] on button "OK" at bounding box center [463, 288] width 49 height 25
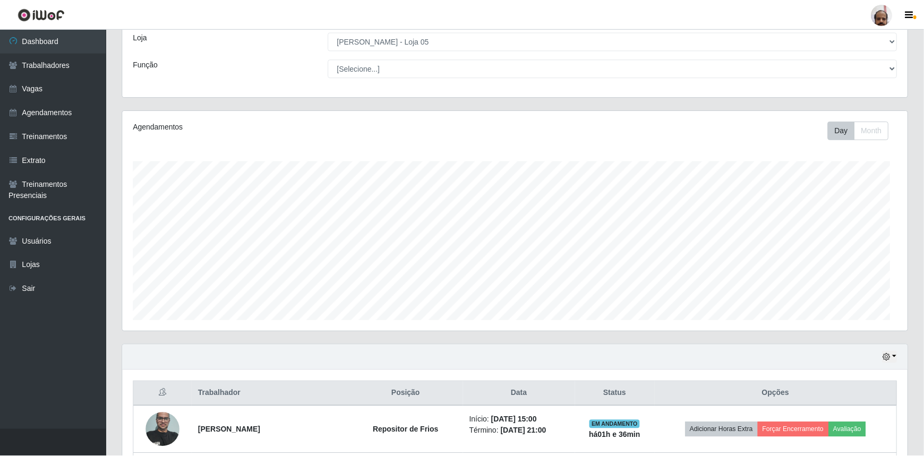
scroll to position [220, 785]
